Goal: Transaction & Acquisition: Register for event/course

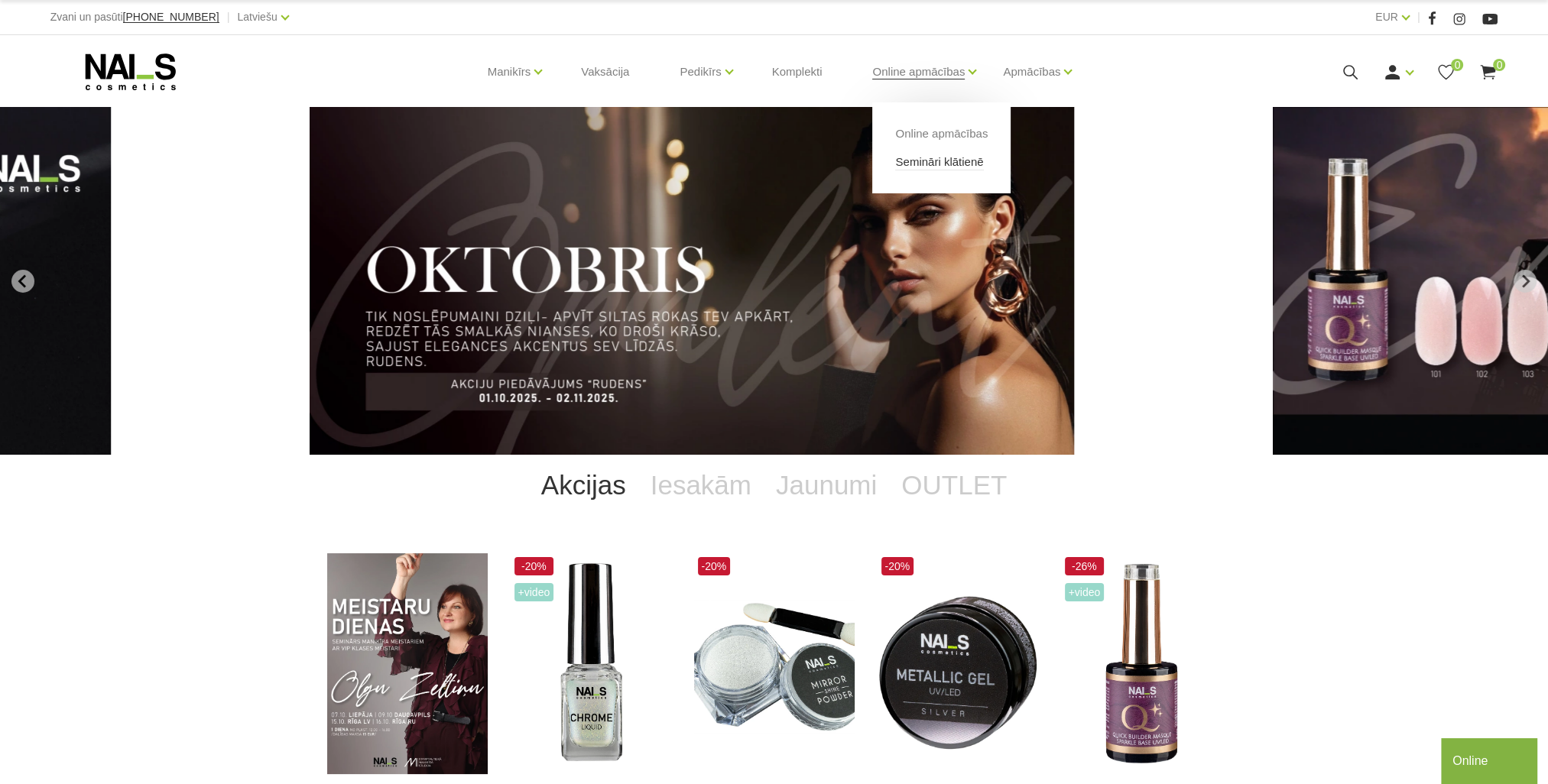
click at [940, 160] on link "Semināri klātienē" at bounding box center [939, 162] width 88 height 17
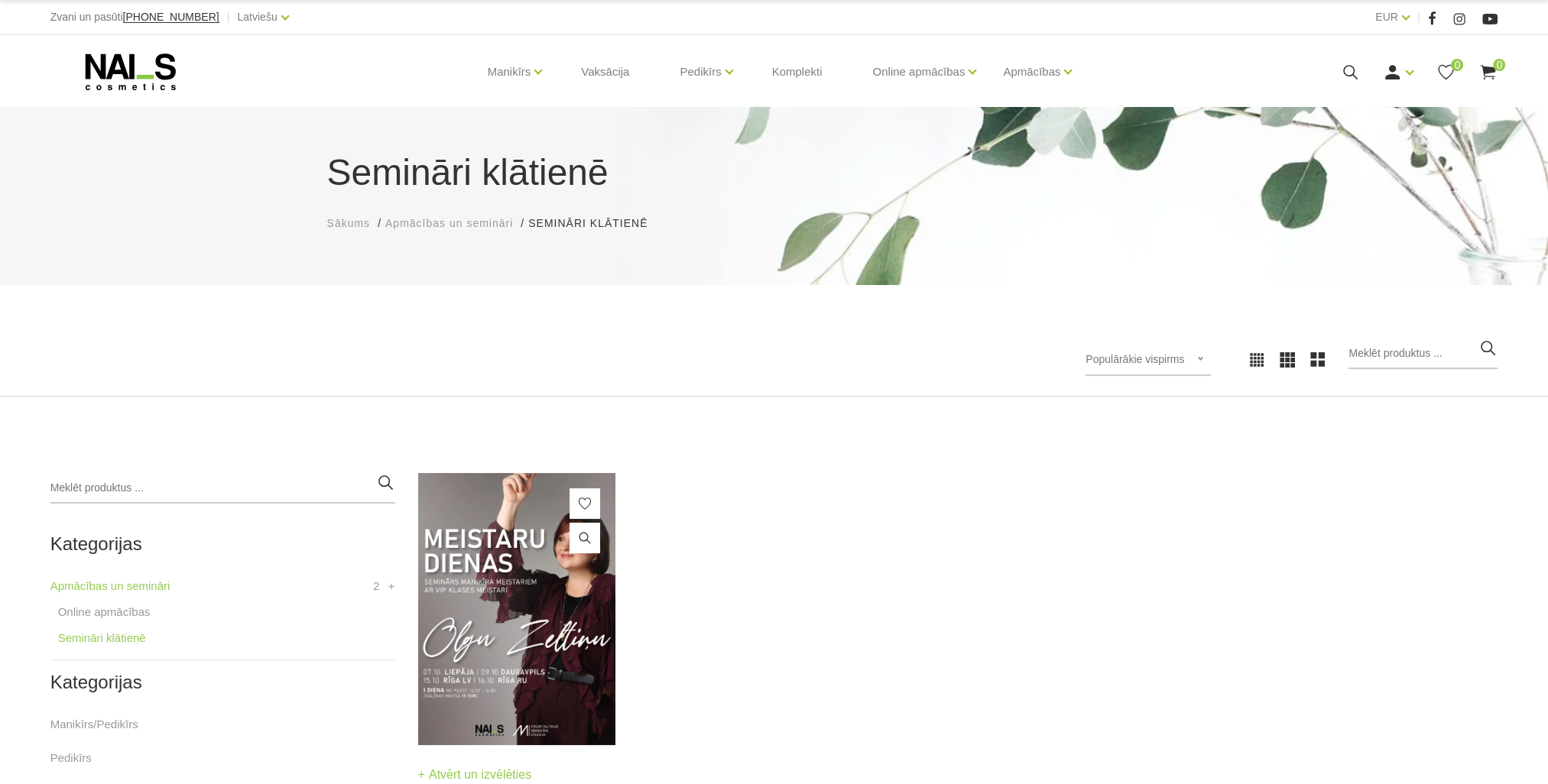
click at [456, 644] on img at bounding box center [516, 609] width 198 height 272
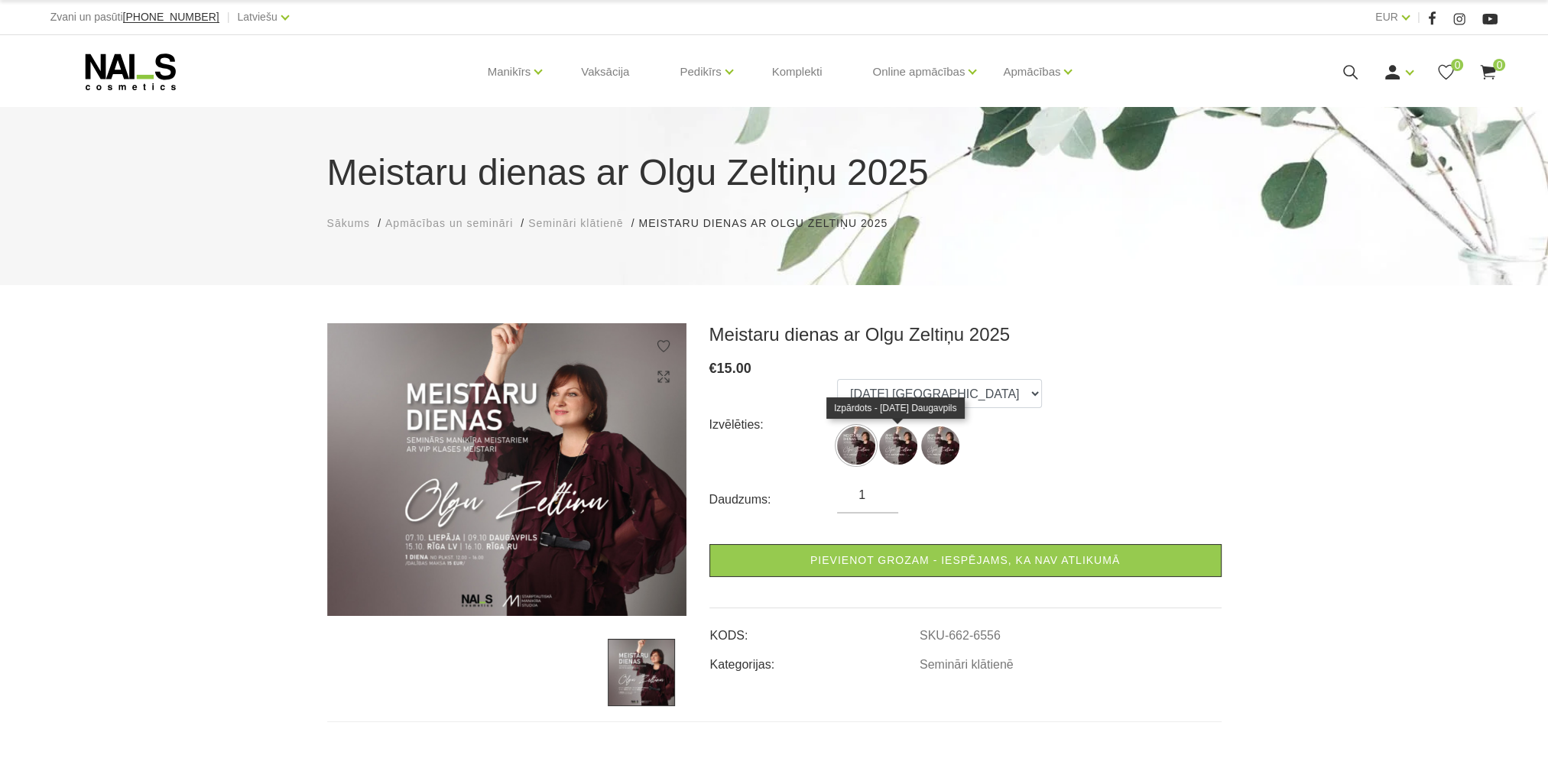
click at [899, 445] on img at bounding box center [898, 445] width 38 height 38
select select "6556"
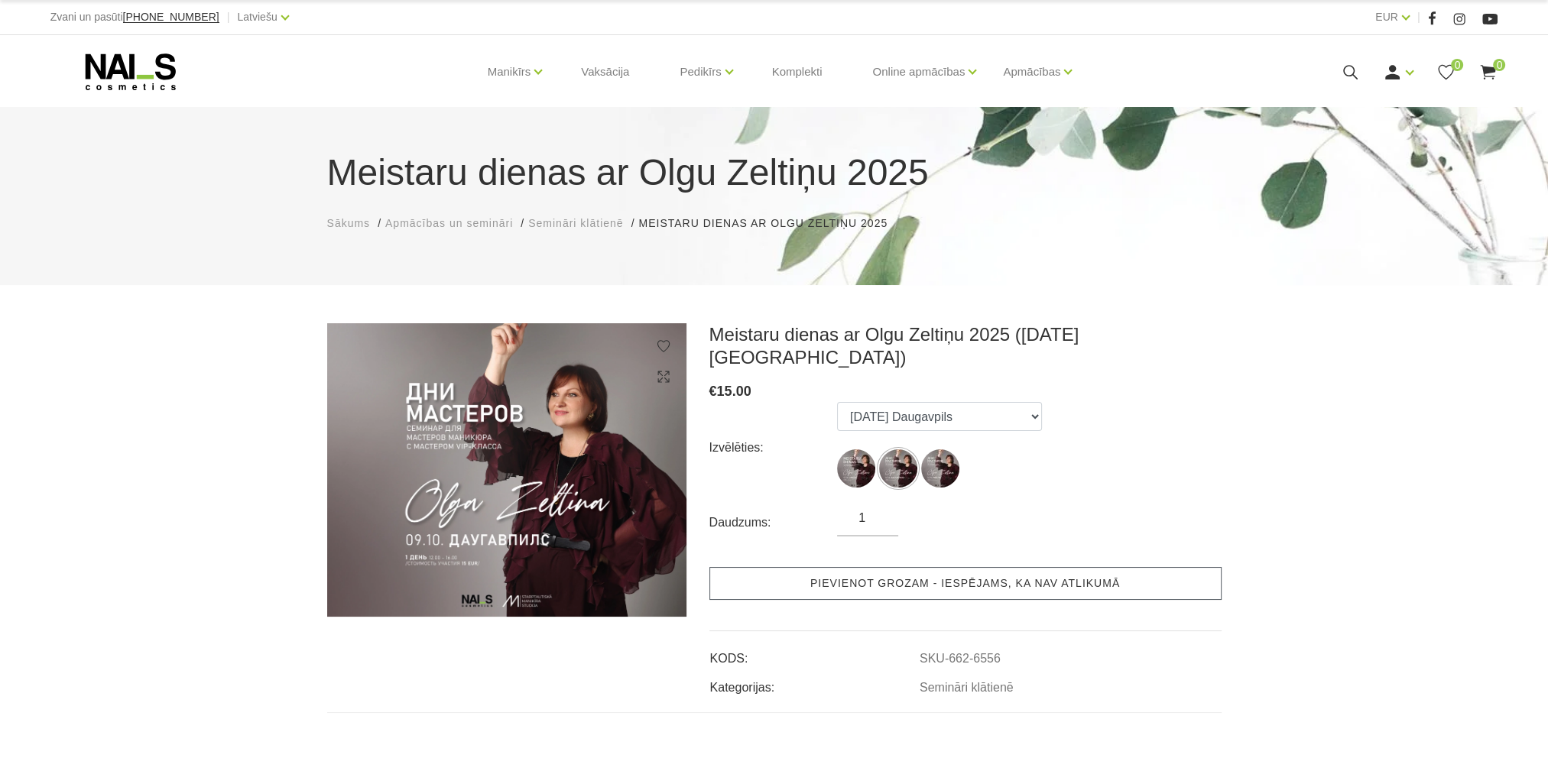
click at [1053, 567] on link "Pievienot grozam - iespējams, ka nav atlikumā" at bounding box center [965, 583] width 512 height 33
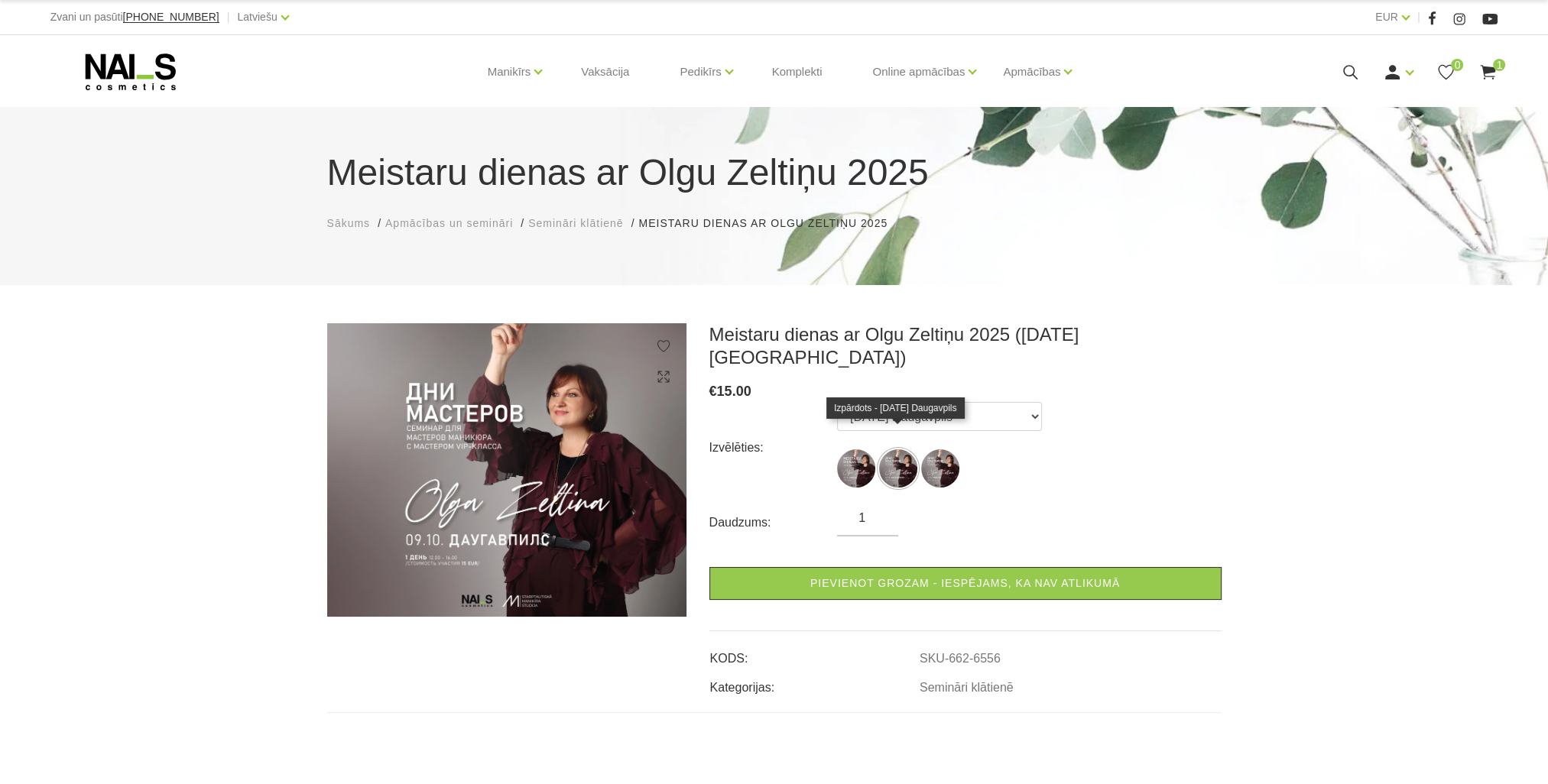
click at [899, 450] on img at bounding box center [898, 468] width 38 height 38
click at [1489, 78] on icon at bounding box center [1488, 72] width 19 height 19
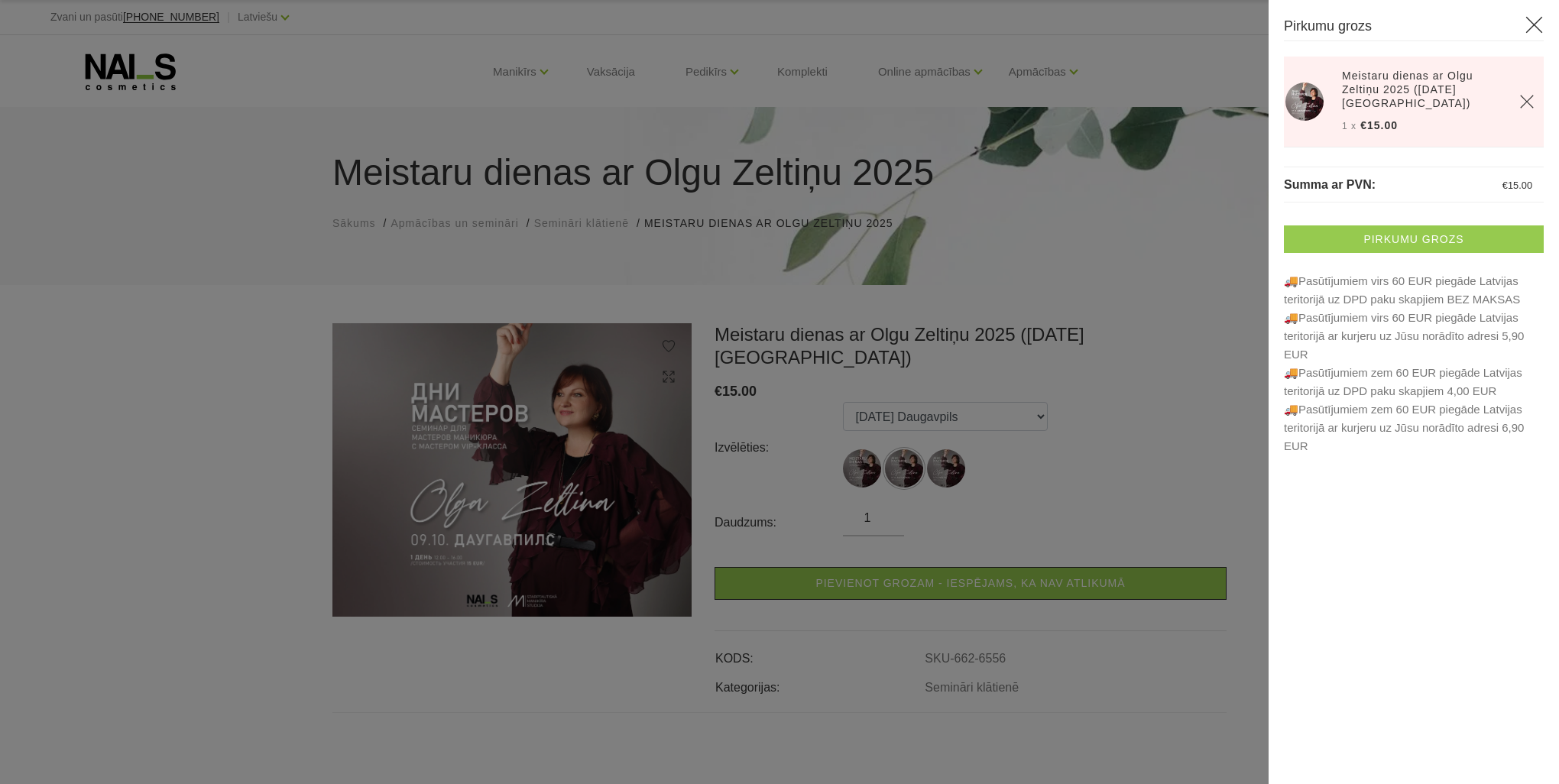
click at [1433, 234] on link "Pirkumu grozs" at bounding box center [1413, 239] width 260 height 27
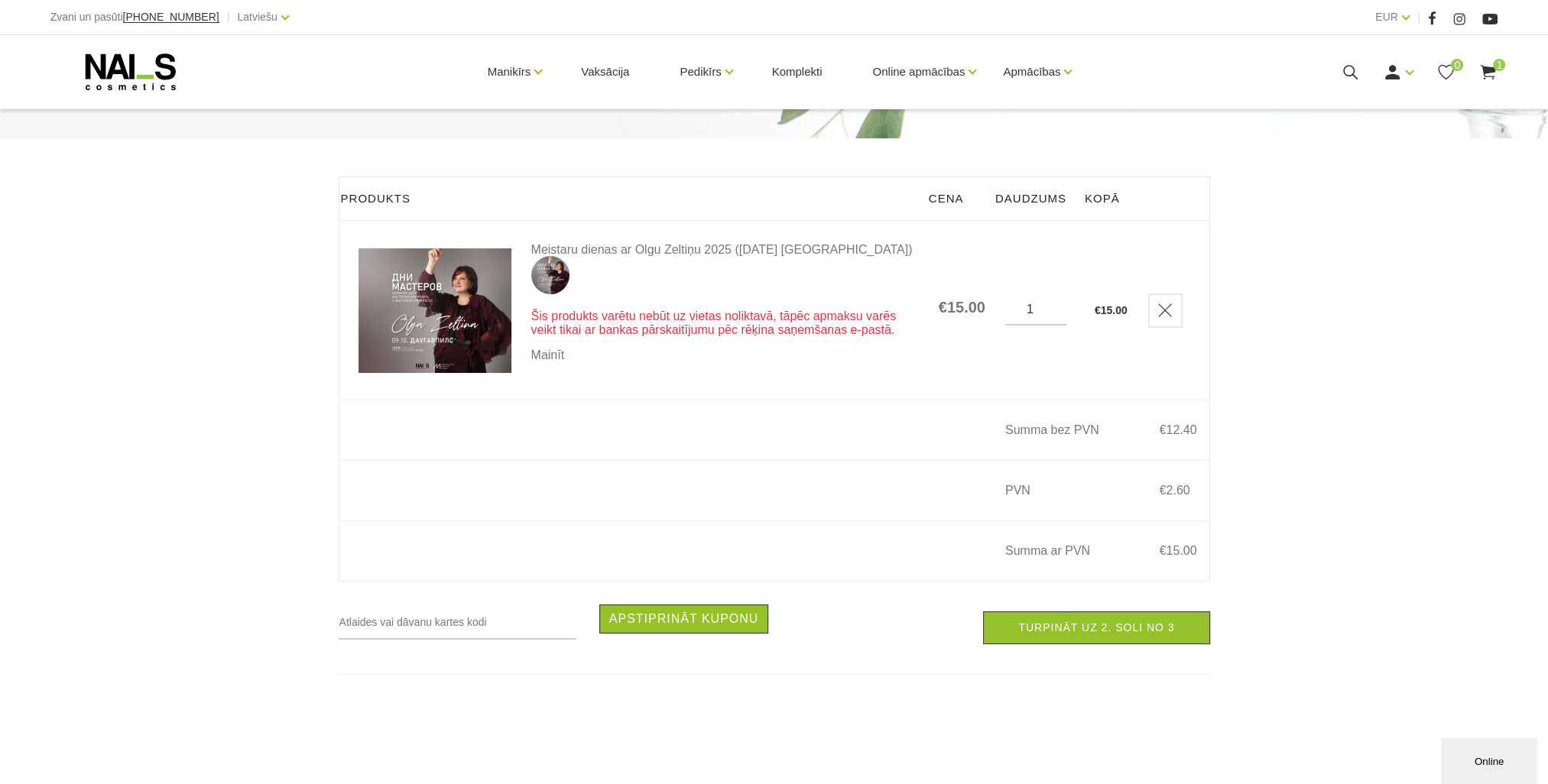
scroll to position [229, 0]
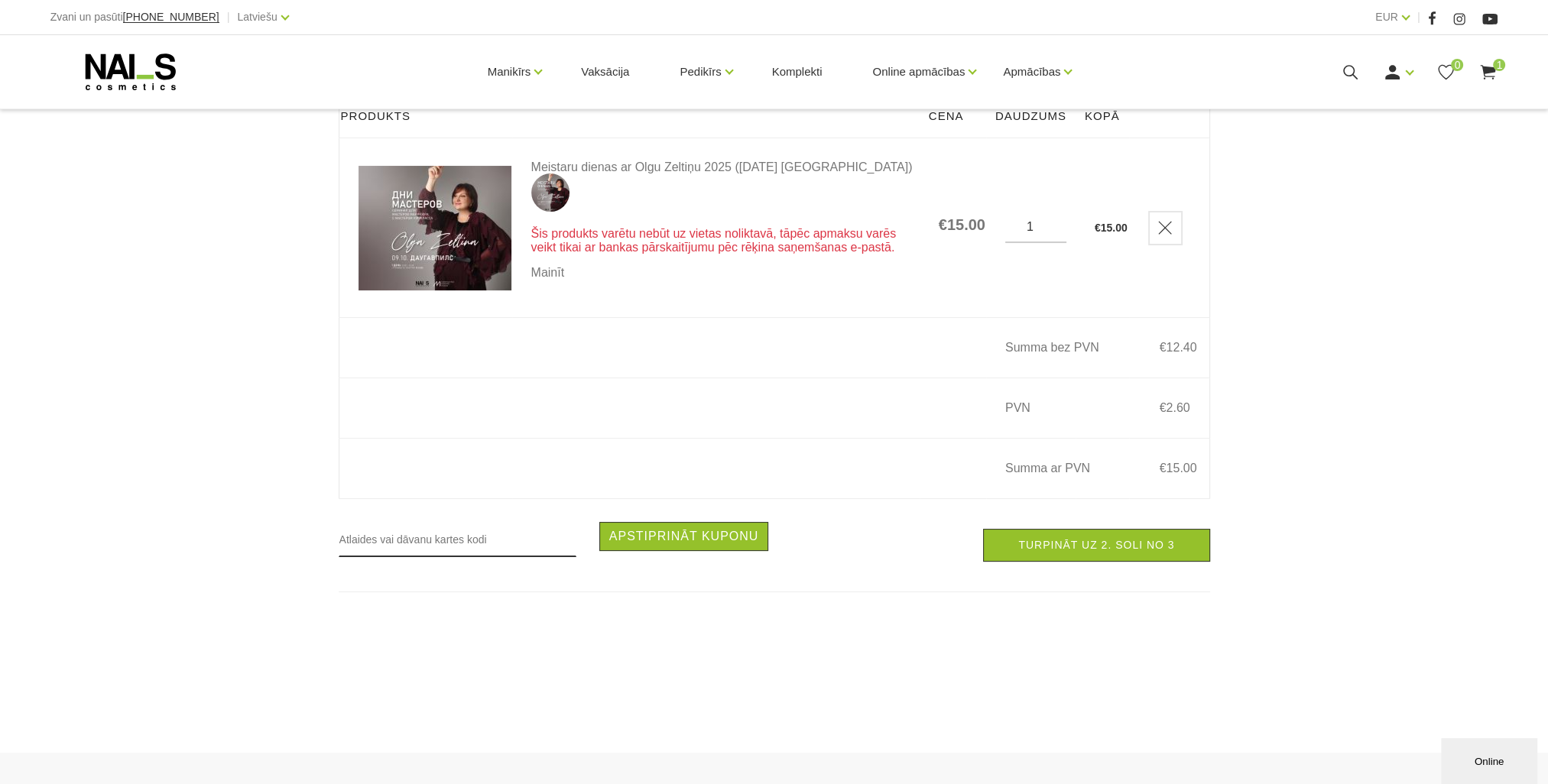
click at [474, 546] on input "text" at bounding box center [457, 540] width 238 height 36
type input "RUDENS2025"
click at [641, 541] on button "Apstiprināt kuponu" at bounding box center [683, 536] width 170 height 29
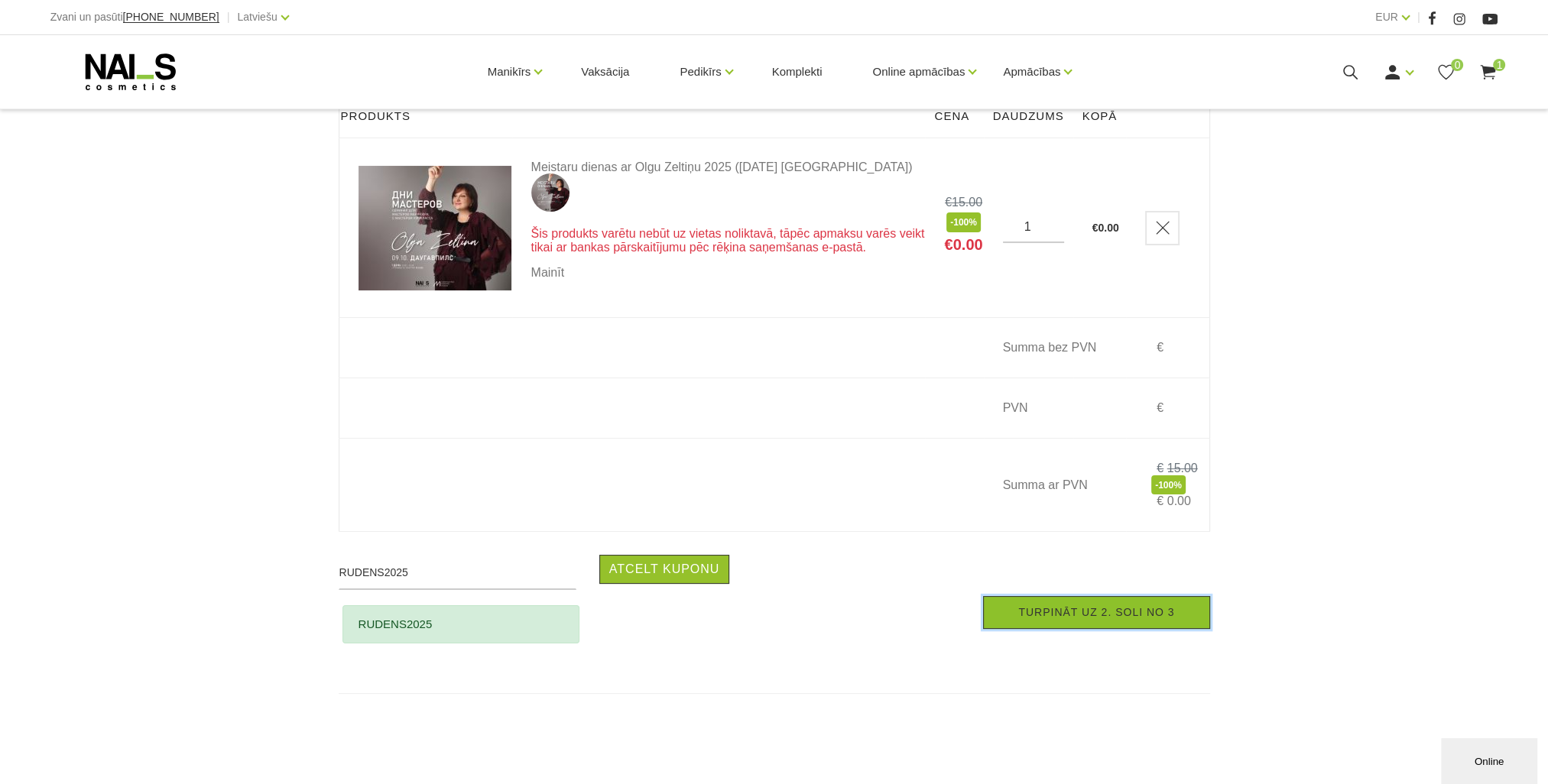
click at [1045, 623] on link "Turpināt uz 2. soli no 3" at bounding box center [1095, 612] width 226 height 33
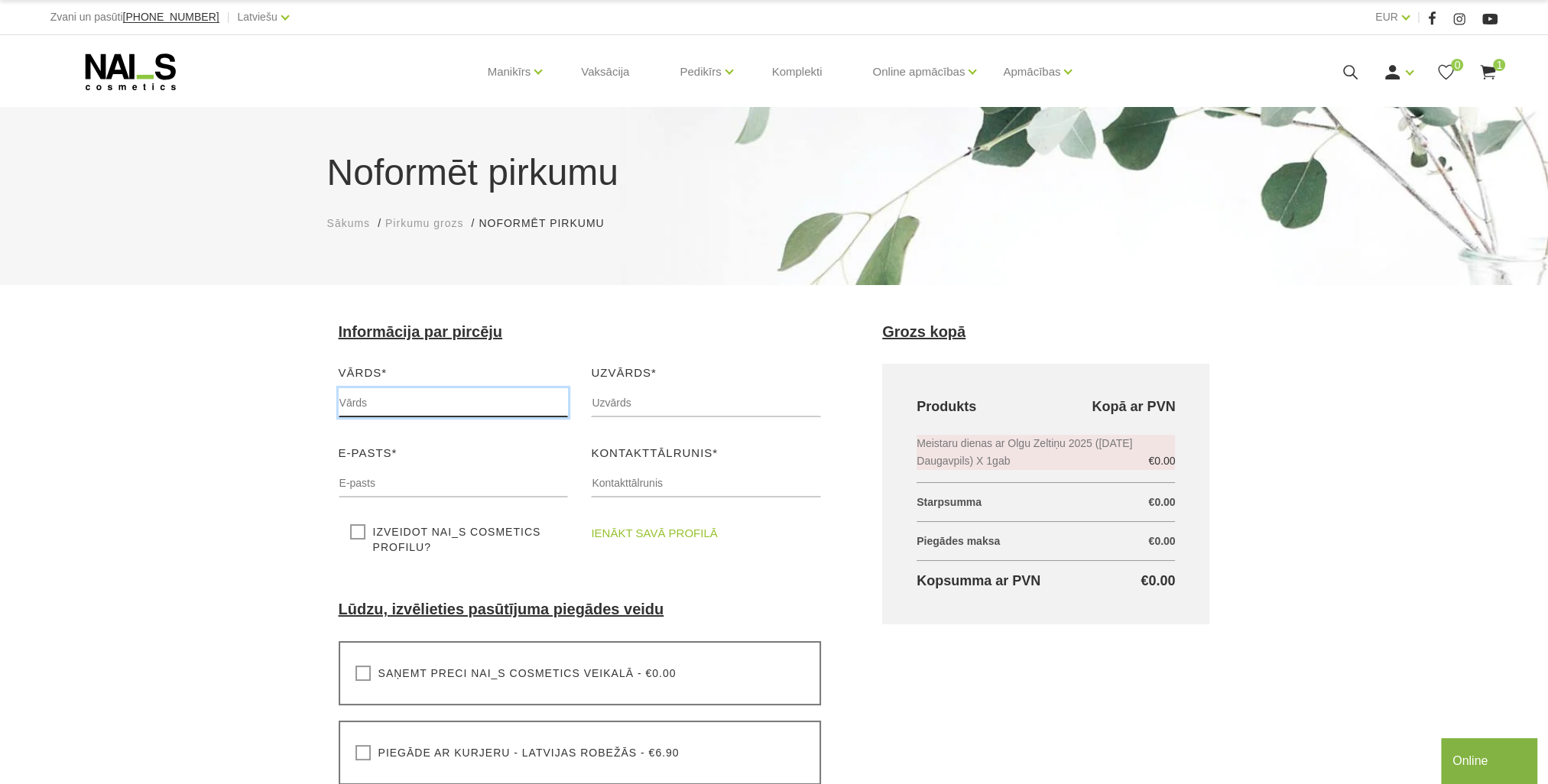
click at [379, 407] on input "text" at bounding box center [454, 402] width 231 height 29
drag, startPoint x: 404, startPoint y: 400, endPoint x: 197, endPoint y: 388, distance: 207.3
click at [197, 388] on div "Noformēt pirkumu Sākums Pirkumu grozs Noformēt pirkumu Noformēt pirkumu Lūdzu, …" at bounding box center [774, 651] width 1548 height 1303
type input "Katerjyna"
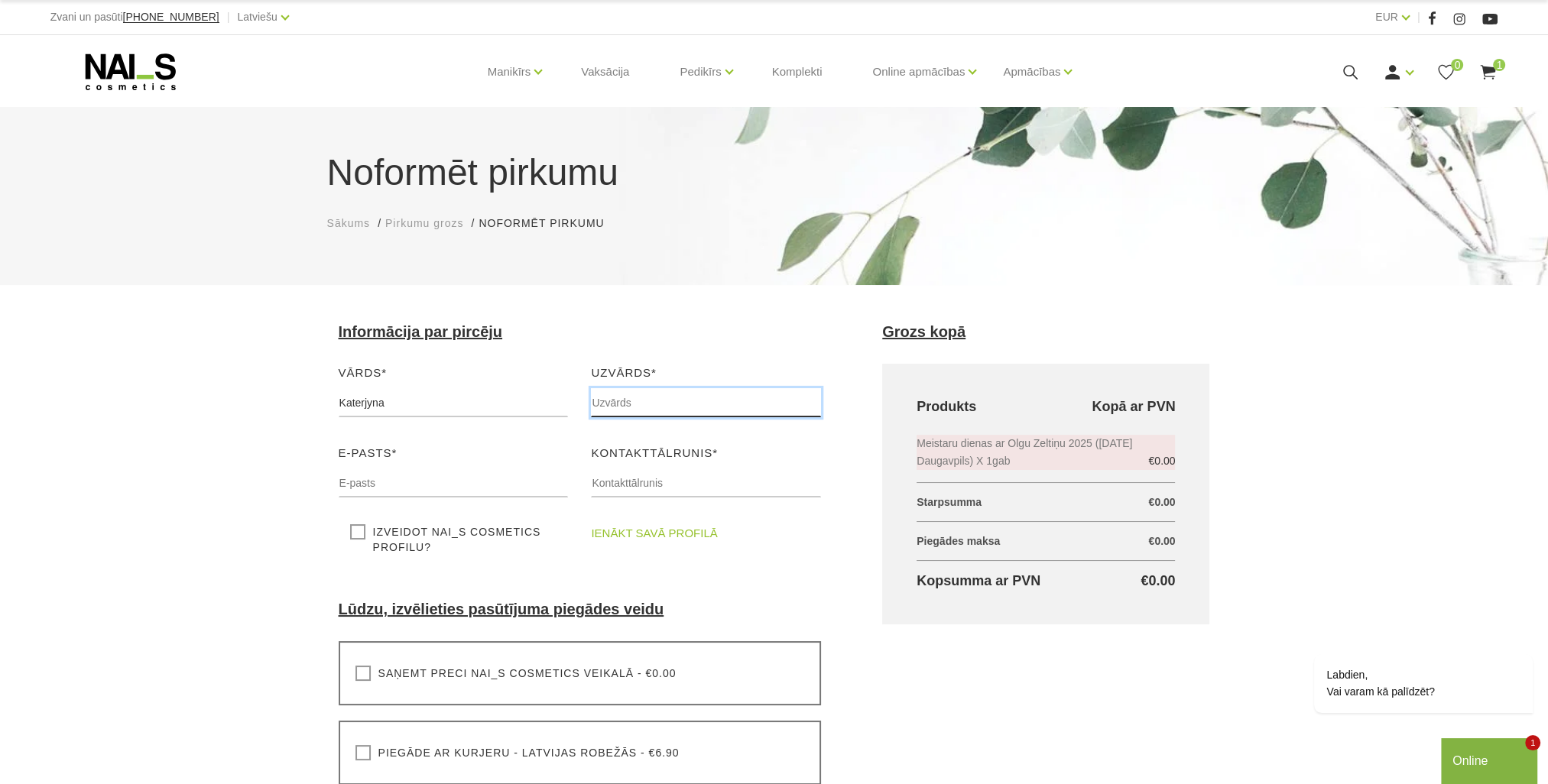
click at [603, 406] on input "text" at bounding box center [707, 402] width 231 height 29
type input "Taran"
click at [443, 484] on input "text" at bounding box center [454, 482] width 231 height 29
click at [636, 475] on input "text" at bounding box center [707, 482] width 231 height 29
type input "27338102"
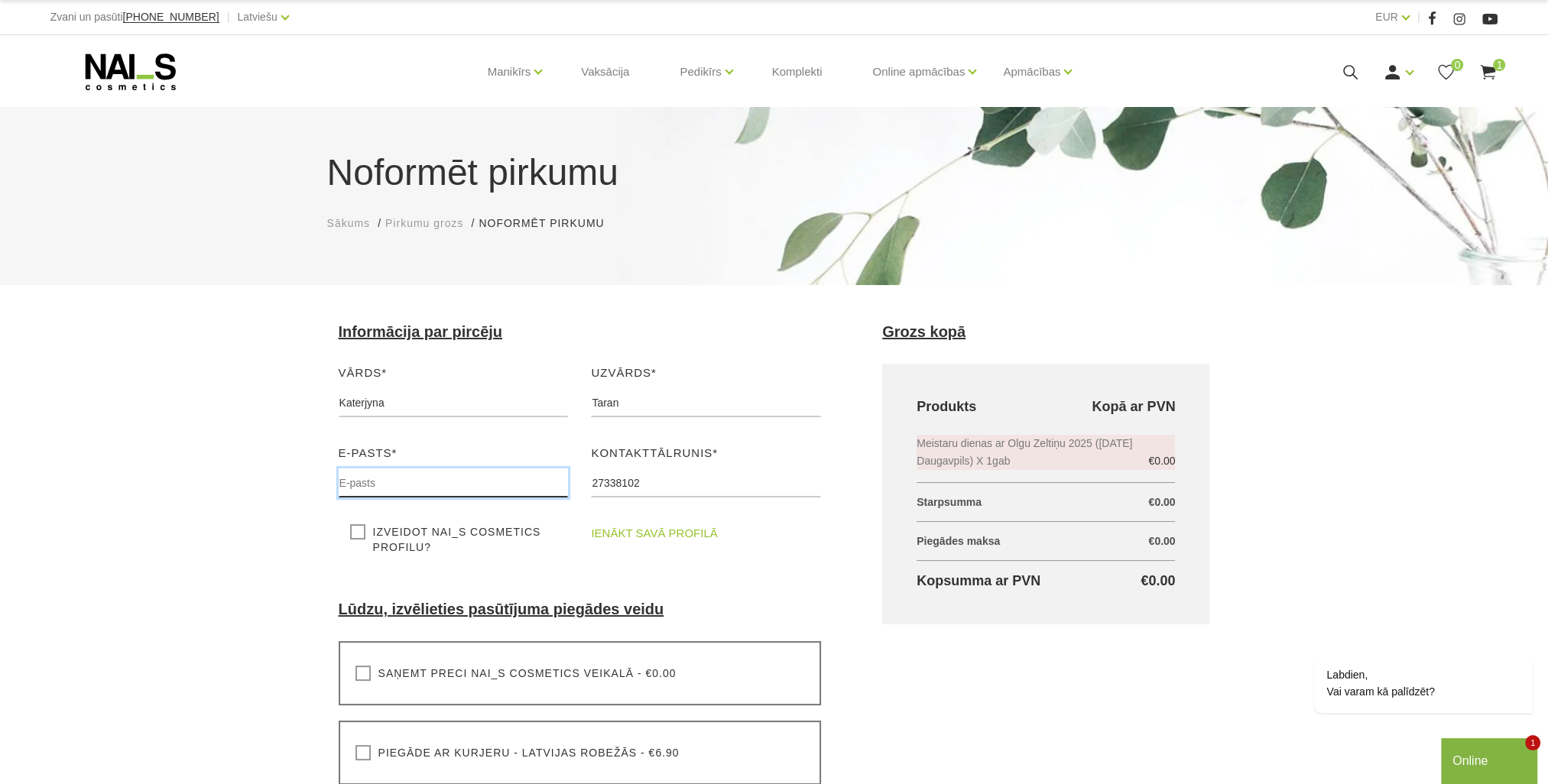
click at [396, 481] on input "text" at bounding box center [454, 482] width 231 height 29
type input "[EMAIL_ADDRESS][DOMAIN_NAME]"
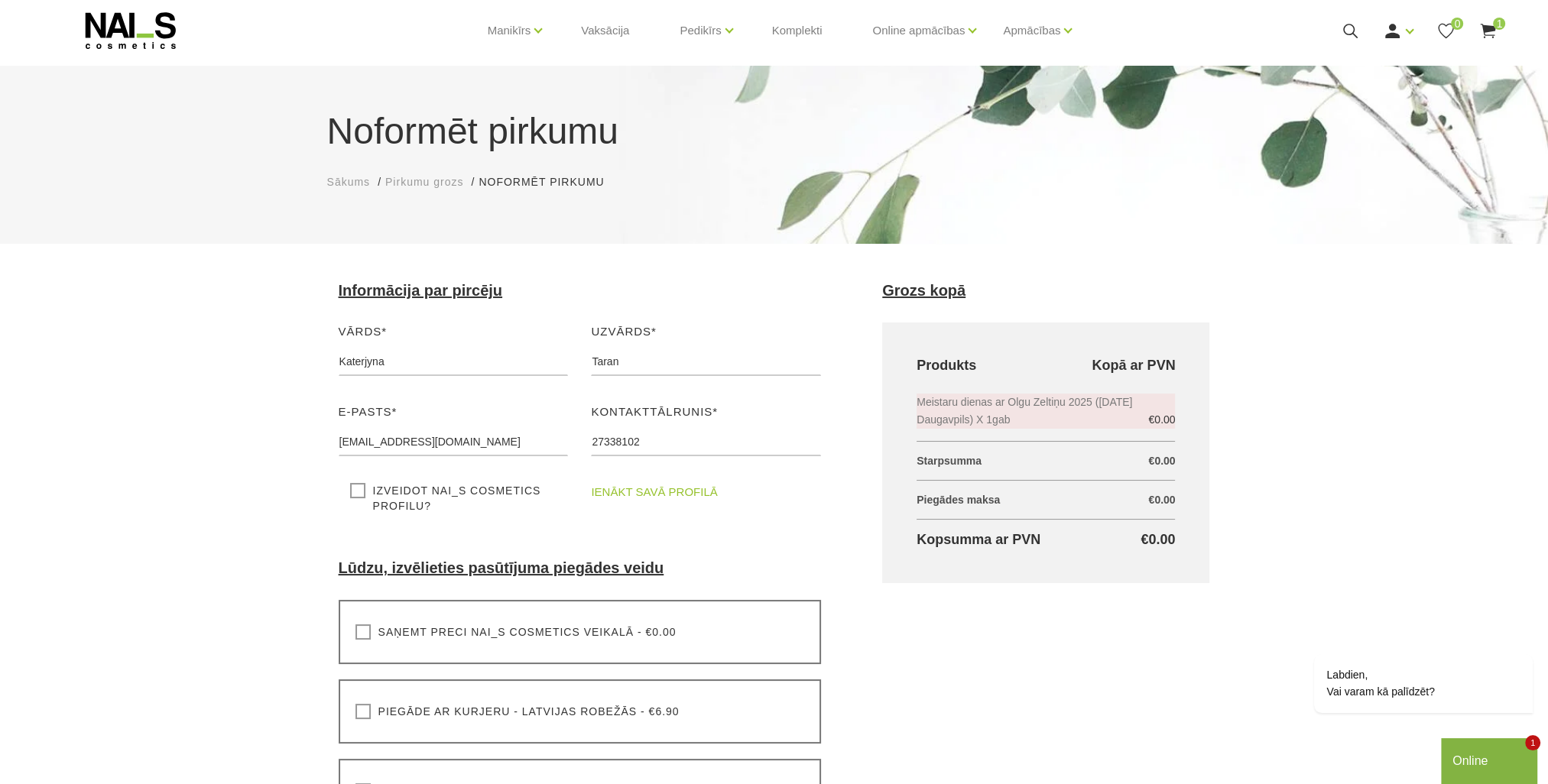
scroll to position [77, 0]
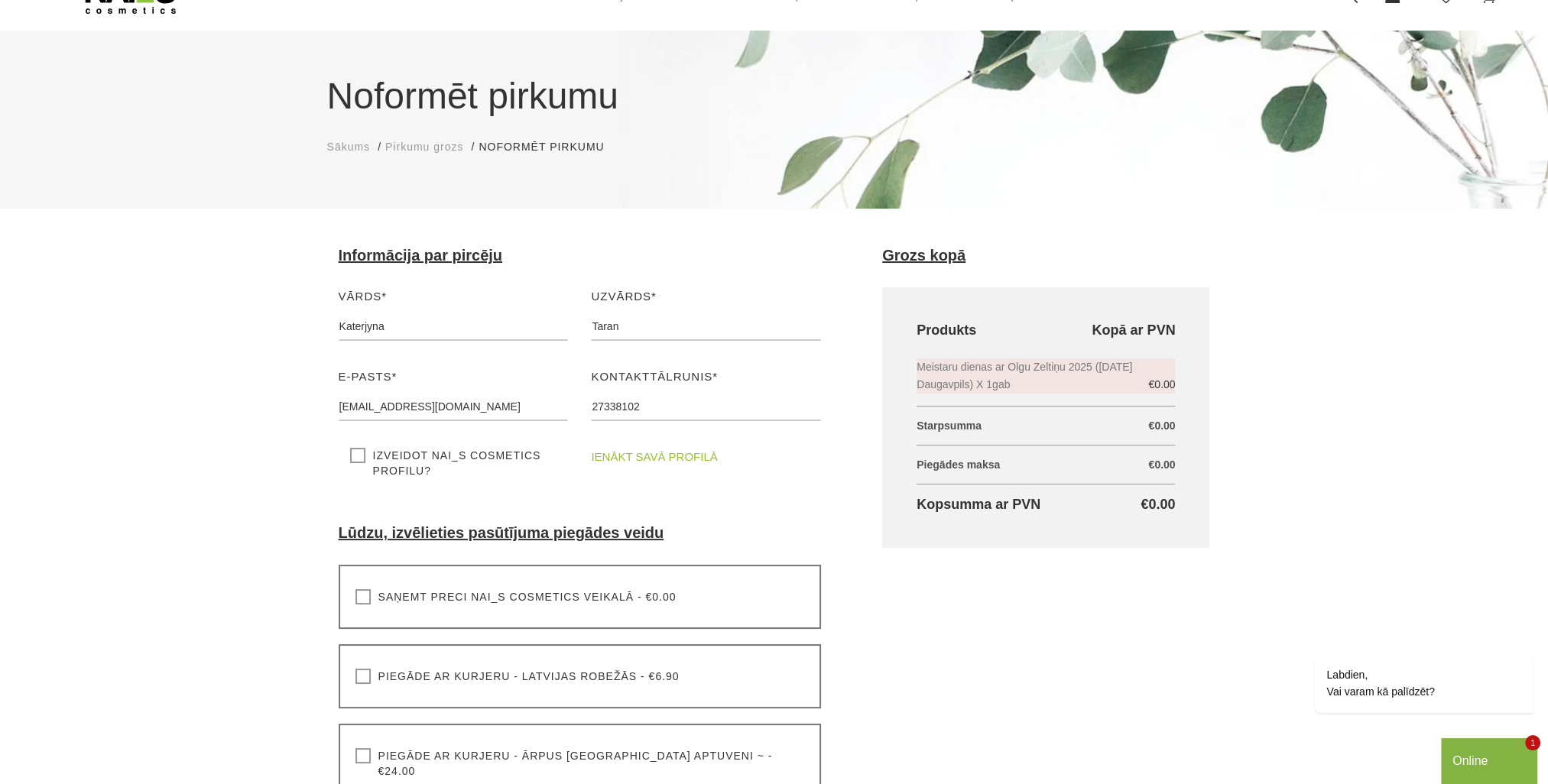
click at [363, 602] on label "Saņemt preci NAI_S cosmetics veikalā - €0.00" at bounding box center [515, 597] width 321 height 15
click at [0, 0] on input "Saņemt preci NAI_S cosmetics veikalā - €0.00" at bounding box center [0, 0] width 0 height 0
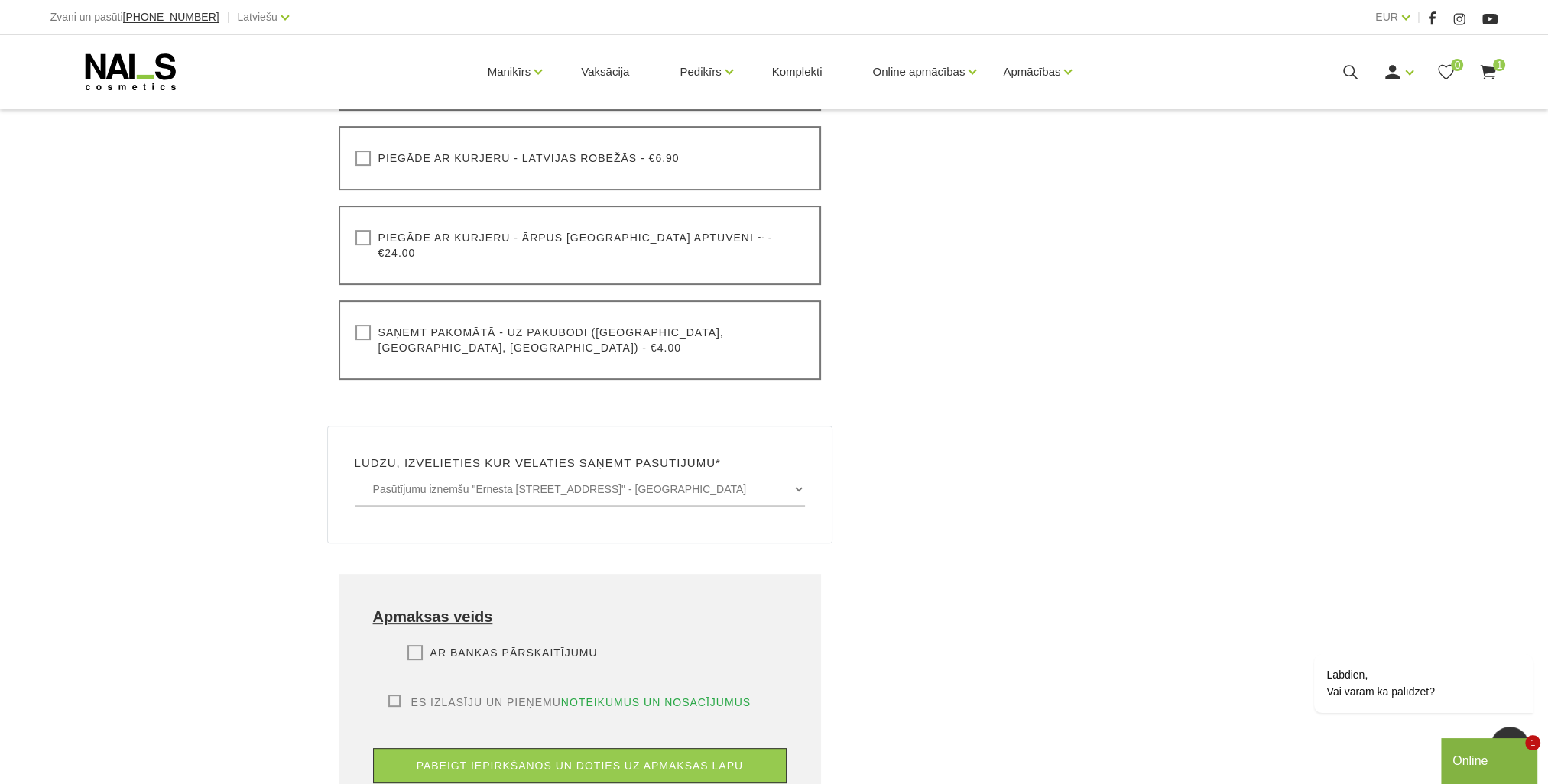
scroll to position [612, 0]
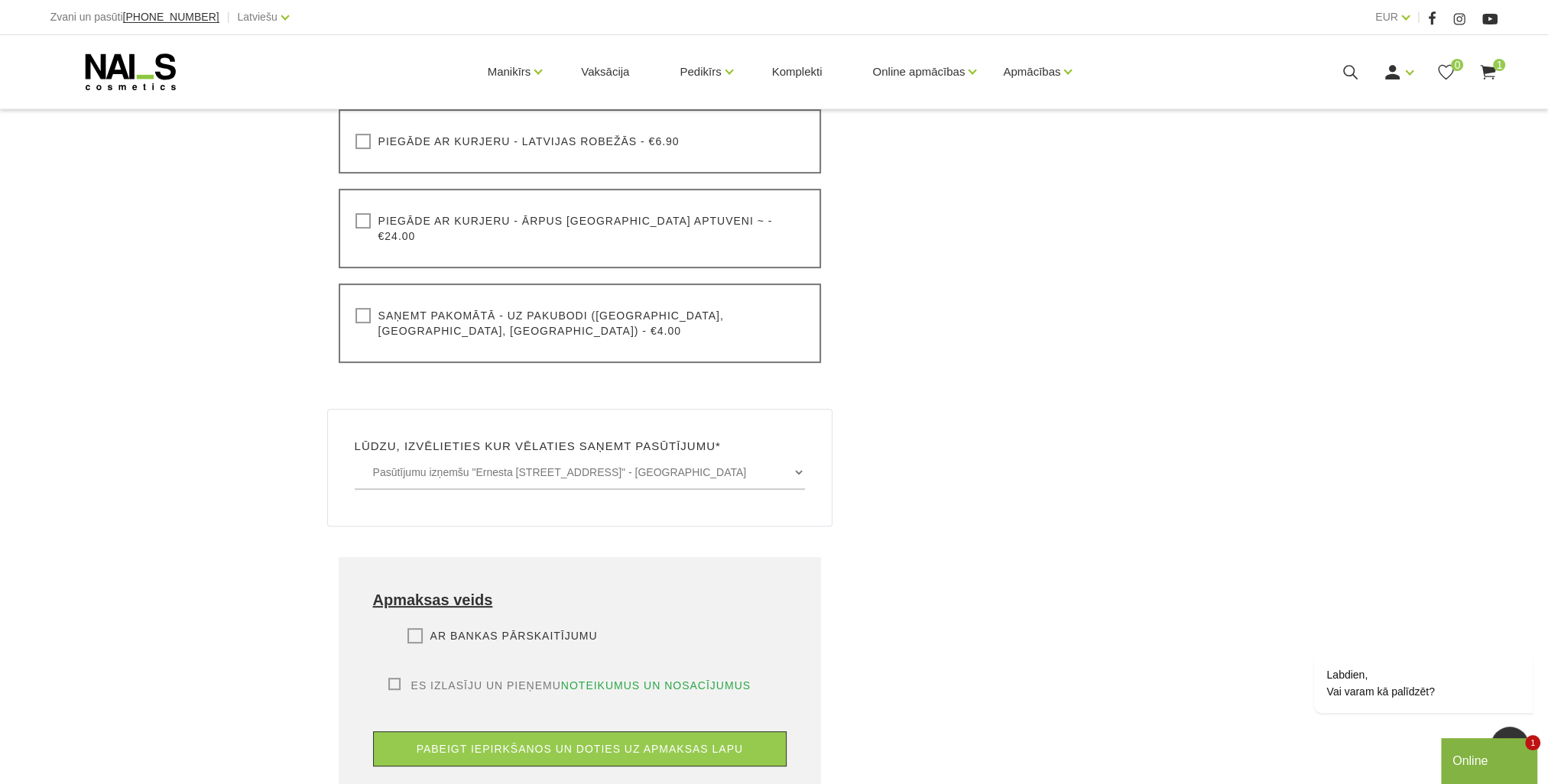
click at [389, 677] on label "Es izlasīju un pieņemu noteikumus un nosacījumus" at bounding box center [569, 685] width 363 height 15
click at [0, 0] on input "Es izlasīju un pieņemu noteikumus un nosacījumus" at bounding box center [0, 0] width 0 height 0
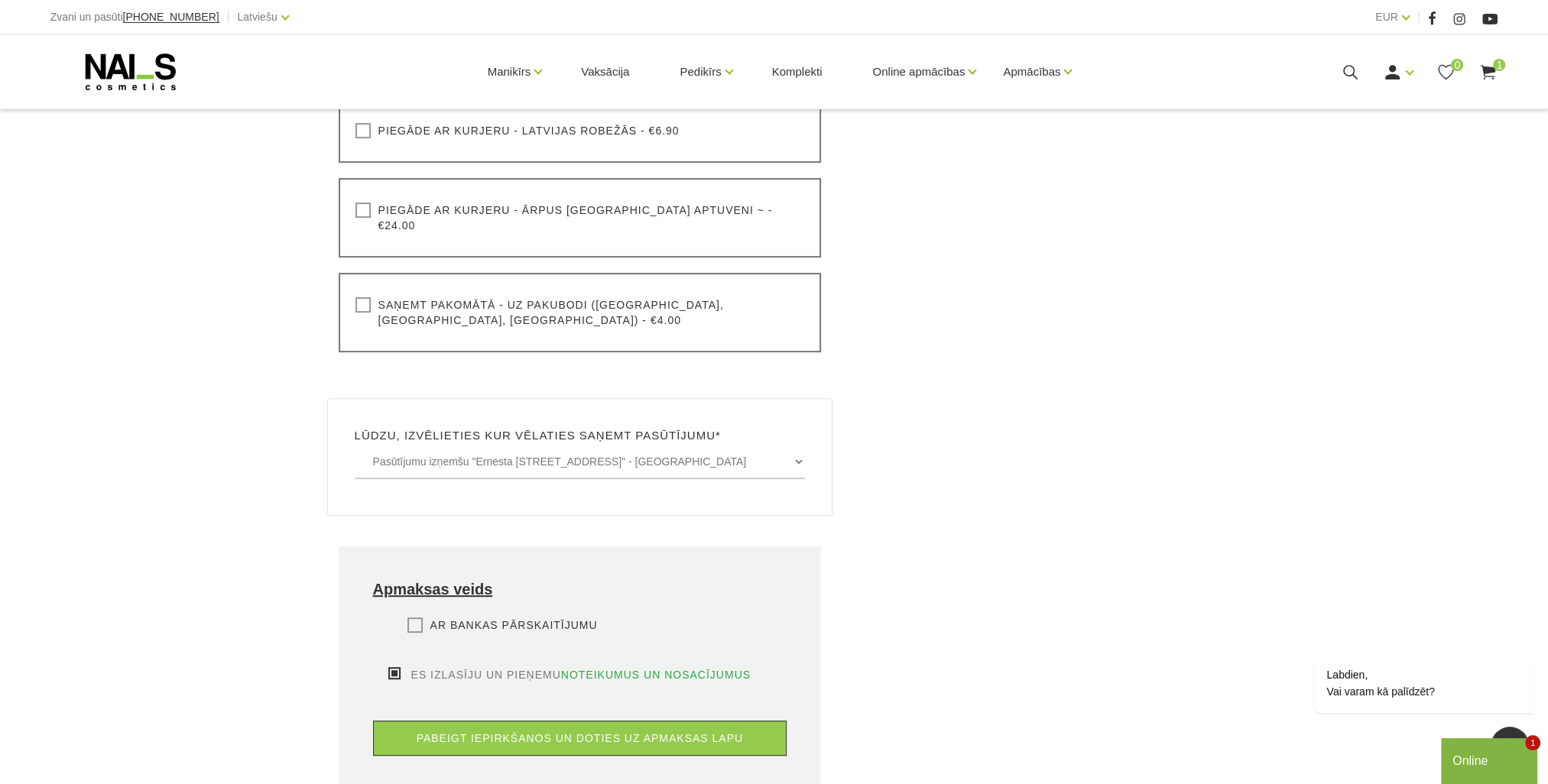
scroll to position [688, 0]
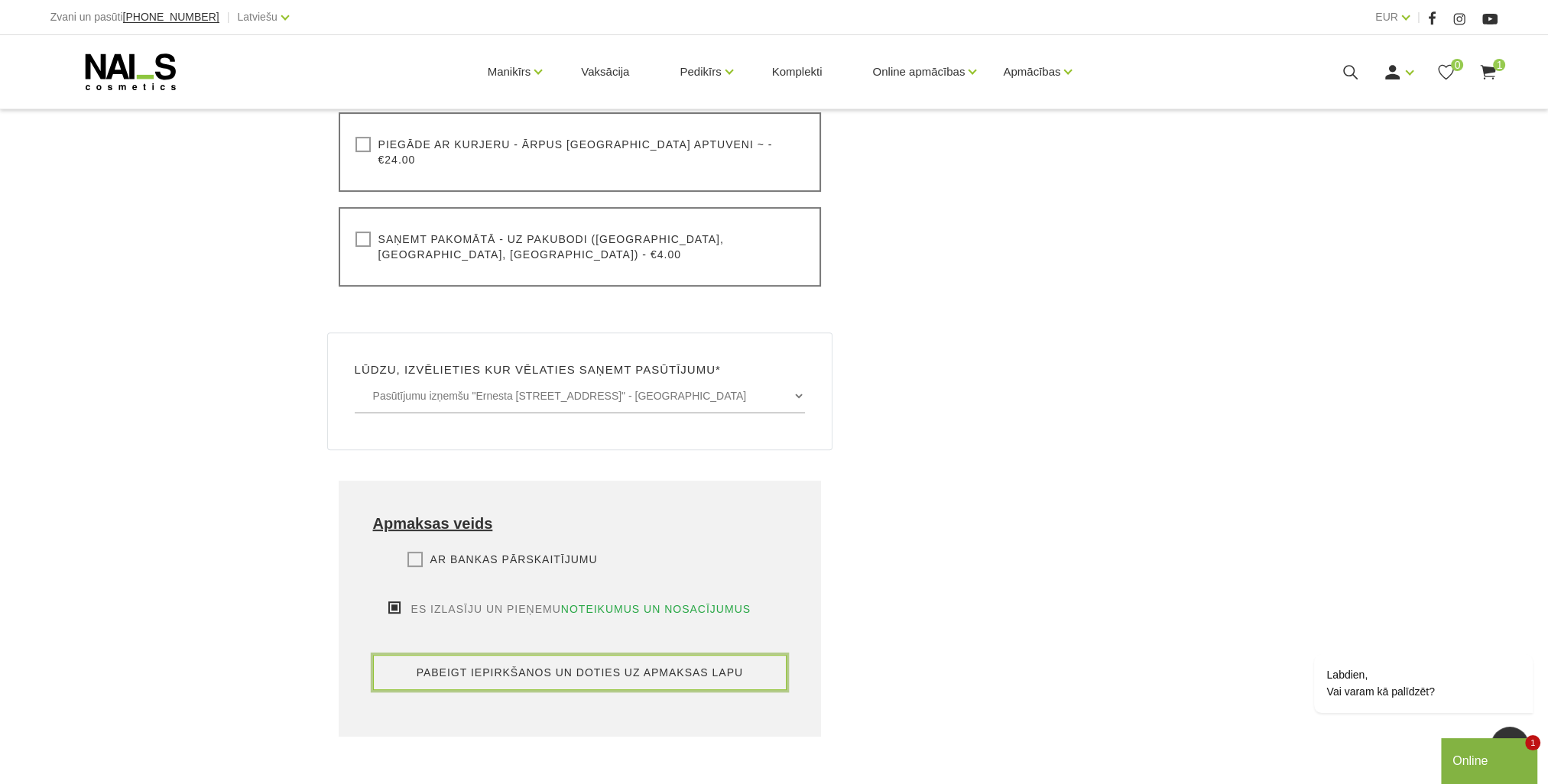
click at [550, 655] on button "pabeigt iepirkšanos un doties uz apmaksas lapu" at bounding box center [580, 673] width 414 height 36
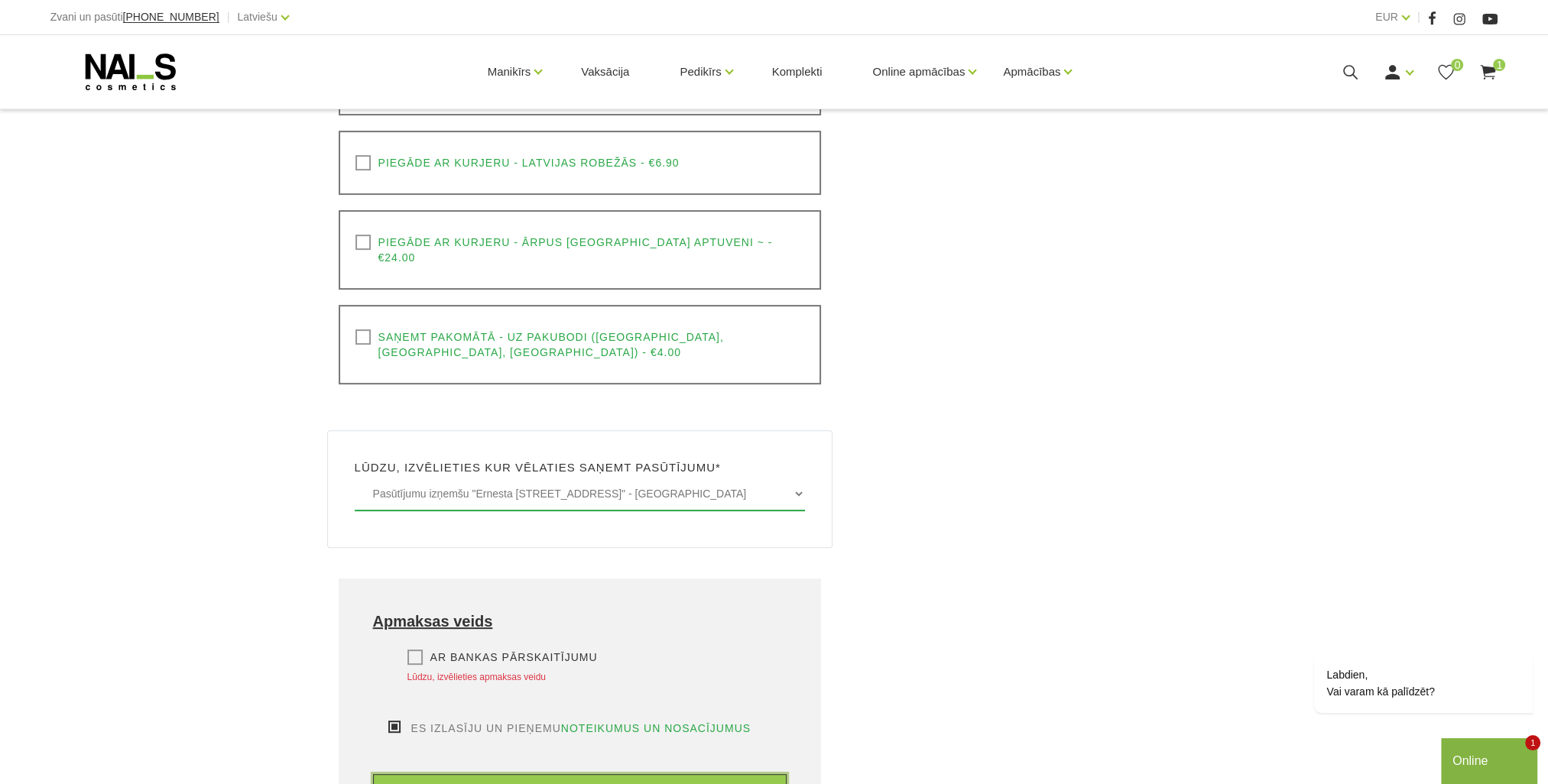
scroll to position [628, 0]
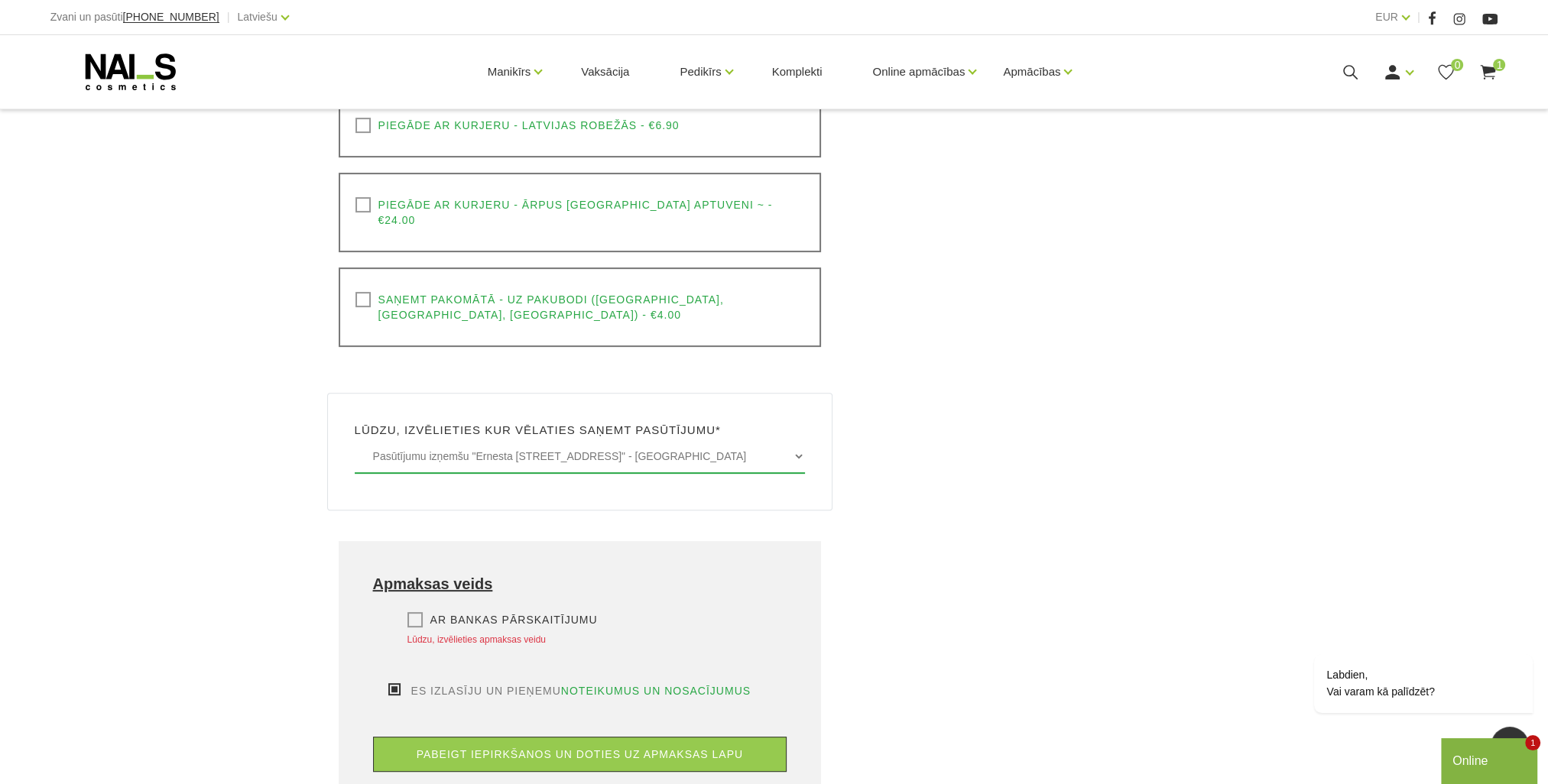
click at [409, 612] on label "Ar bankas pārskaitījumu" at bounding box center [502, 619] width 190 height 15
click at [0, 0] on input "Ar bankas pārskaitījumu" at bounding box center [0, 0] width 0 height 0
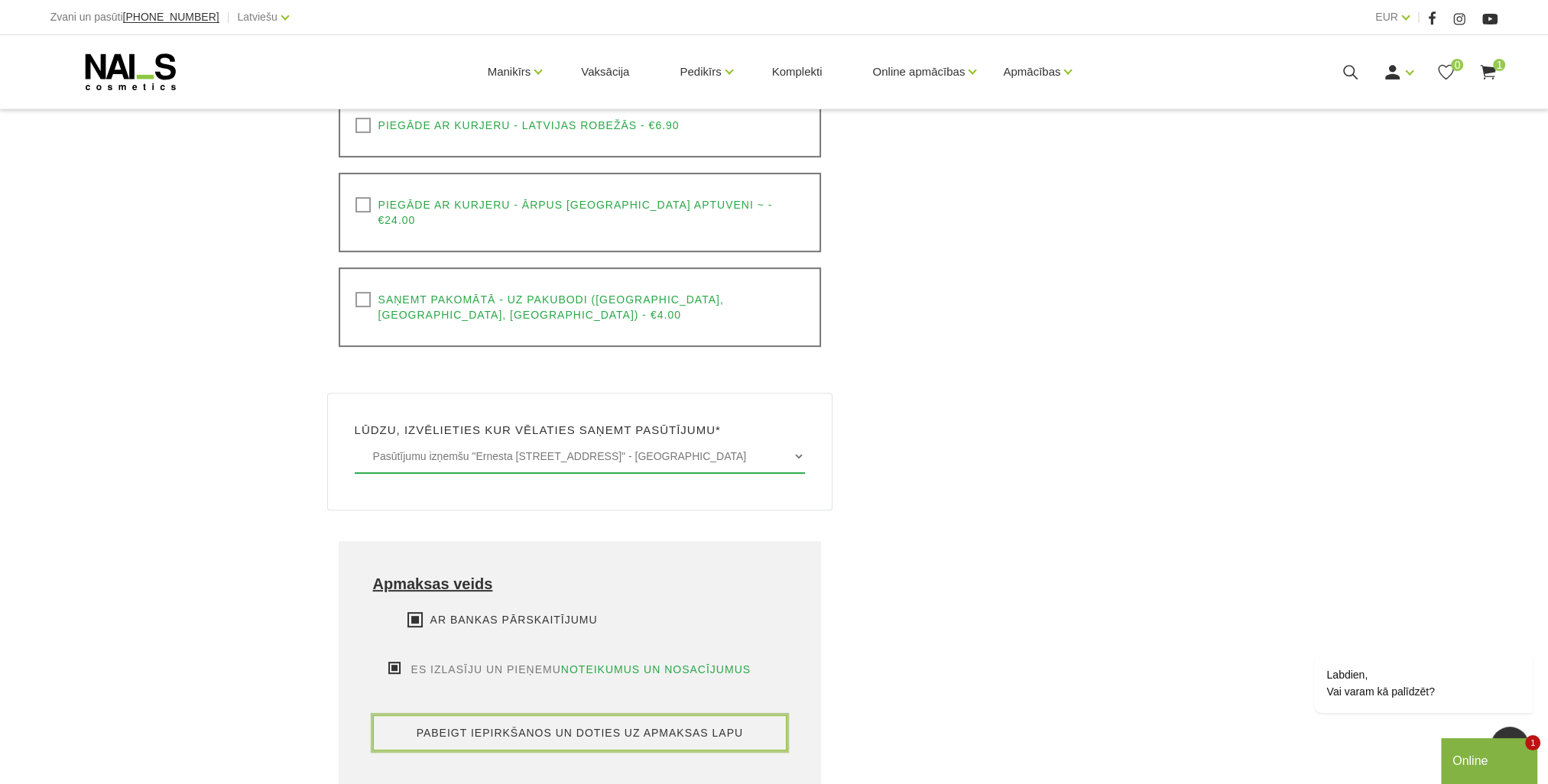
click at [489, 715] on button "pabeigt iepirkšanos un doties uz apmaksas lapu" at bounding box center [580, 732] width 414 height 36
